Goal: Transaction & Acquisition: Subscribe to service/newsletter

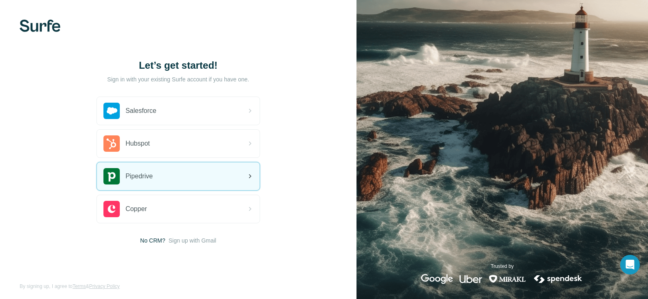
click at [177, 180] on div "Pipedrive" at bounding box center [178, 176] width 163 height 28
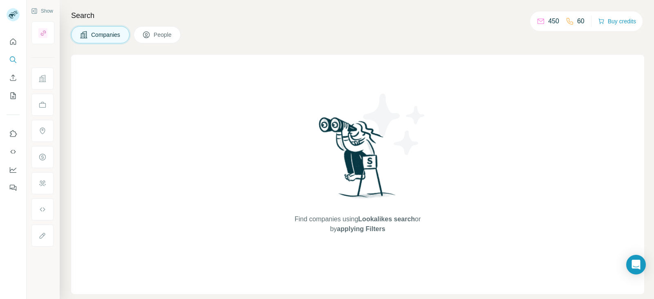
click at [159, 36] on span "People" at bounding box center [163, 35] width 19 height 8
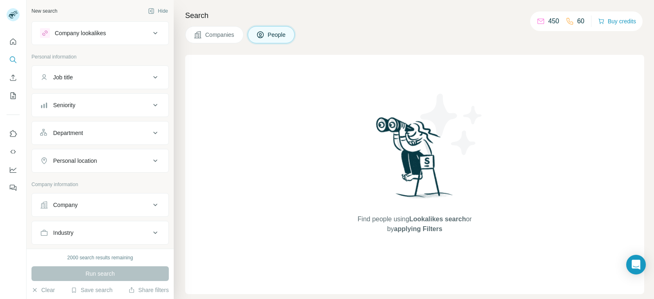
click at [275, 37] on span "People" at bounding box center [277, 35] width 19 height 8
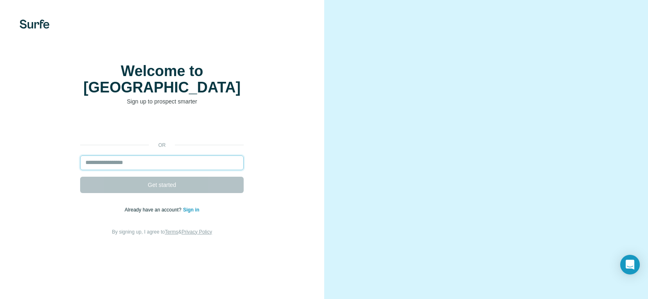
click at [126, 170] on input "email" at bounding box center [161, 162] width 163 height 15
click at [97, 61] on div "Welcome to Surfe Sign up to prospect smarter or Get started Already have an acc…" at bounding box center [162, 149] width 324 height 299
click at [108, 170] on input "email" at bounding box center [161, 162] width 163 height 15
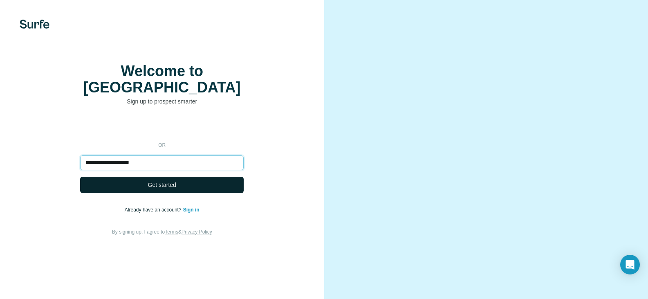
type input "**********"
drag, startPoint x: 156, startPoint y: 201, endPoint x: 215, endPoint y: 251, distance: 77.4
click at [156, 189] on span "Get started" at bounding box center [162, 185] width 28 height 8
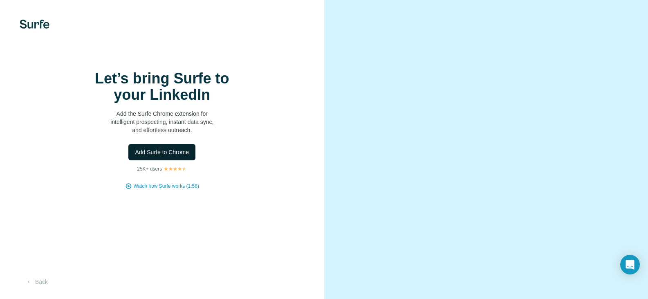
click at [152, 156] on span "Add Surfe to Chrome" at bounding box center [162, 152] width 54 height 8
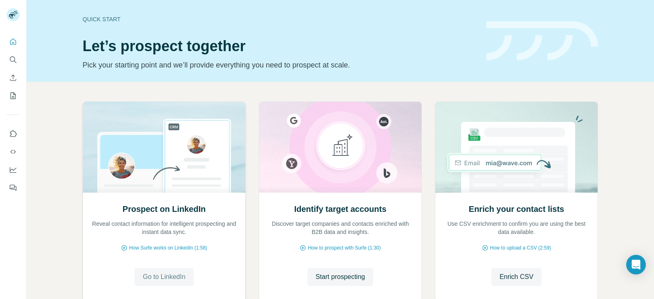
click at [152, 274] on span "Go to LinkedIn" at bounding box center [164, 277] width 43 height 10
